Goal: Check status

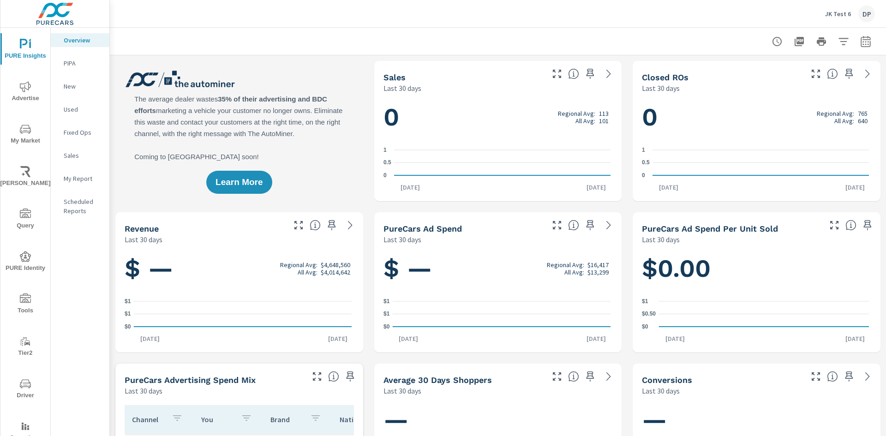
scroll to position [0, 0]
click at [24, 428] on rect "nav menu" at bounding box center [25, 428] width 2 height 4
